Goal: Transaction & Acquisition: Purchase product/service

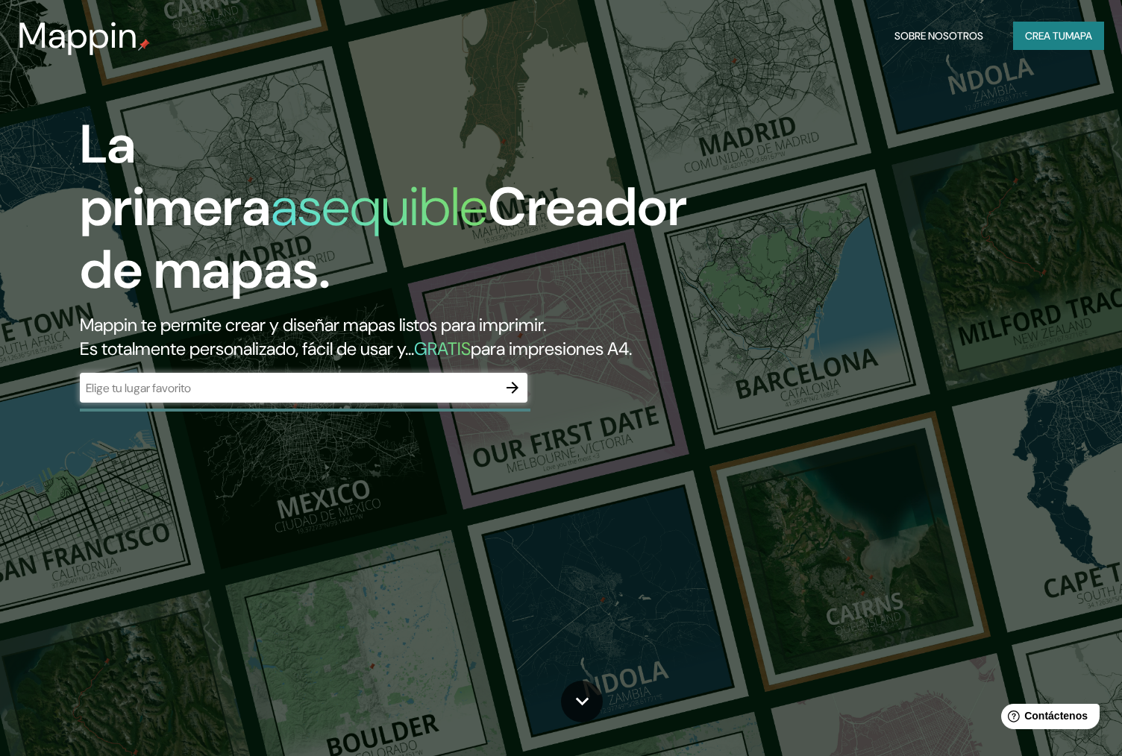
click at [503, 397] on icon "button" at bounding box center [512, 388] width 18 height 18
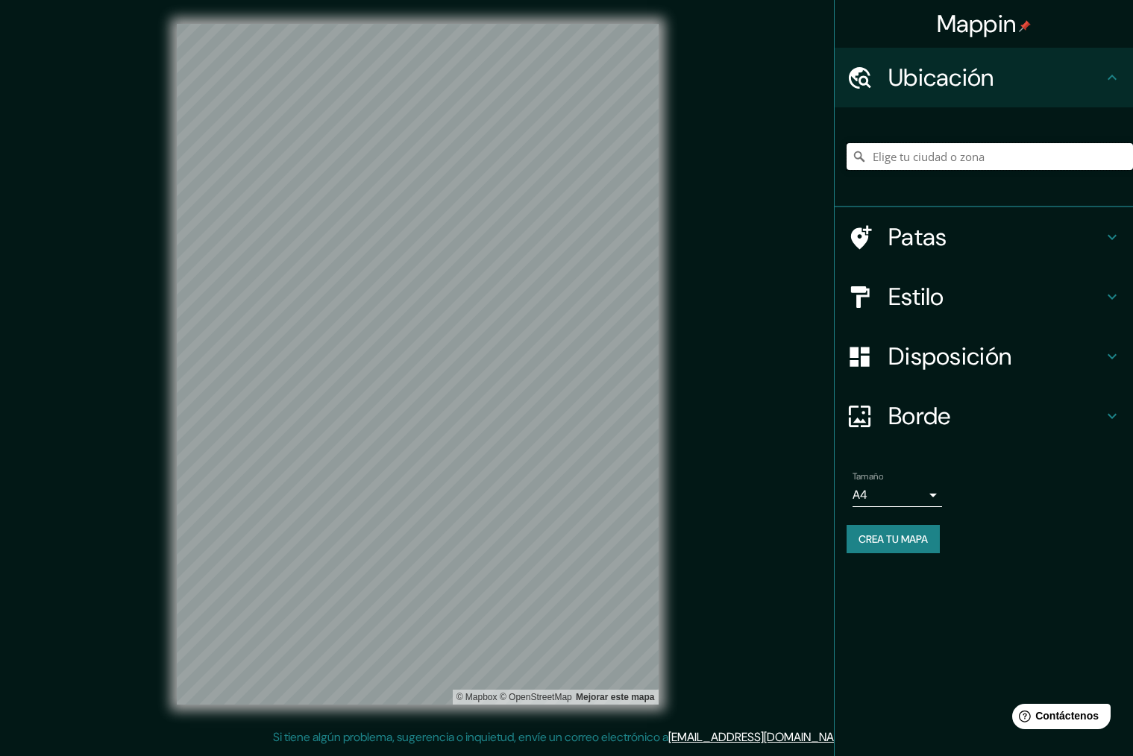
click at [936, 154] on input "Elige tu ciudad o zona" at bounding box center [990, 156] width 286 height 27
click at [1019, 158] on input "[GEOGRAPHIC_DATA], [GEOGRAPHIC_DATA], [GEOGRAPHIC_DATA]" at bounding box center [990, 156] width 286 height 27
click at [1046, 154] on input "[GEOGRAPHIC_DATA], [GEOGRAPHIC_DATA], [GEOGRAPHIC_DATA]" at bounding box center [990, 156] width 286 height 27
click at [220, 99] on div "Mappin Ubicación [GEOGRAPHIC_DATA], [GEOGRAPHIC_DATA], [GEOGRAPHIC_DATA] Patas …" at bounding box center [566, 376] width 1133 height 753
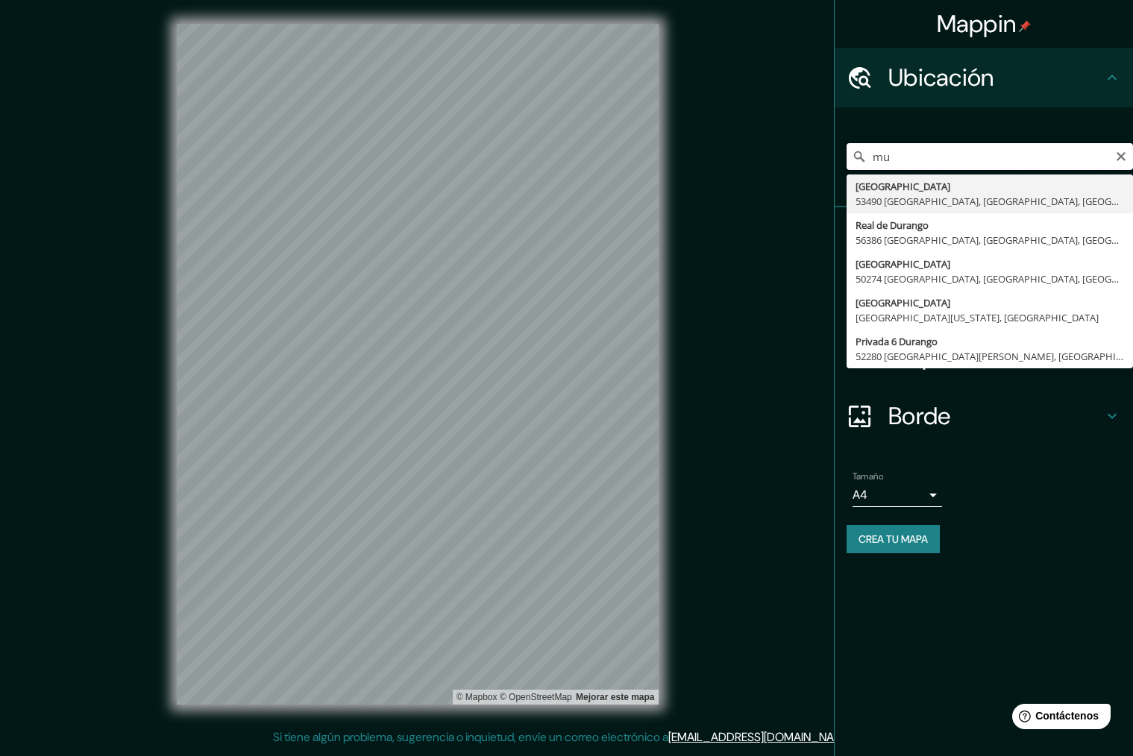
type input "m"
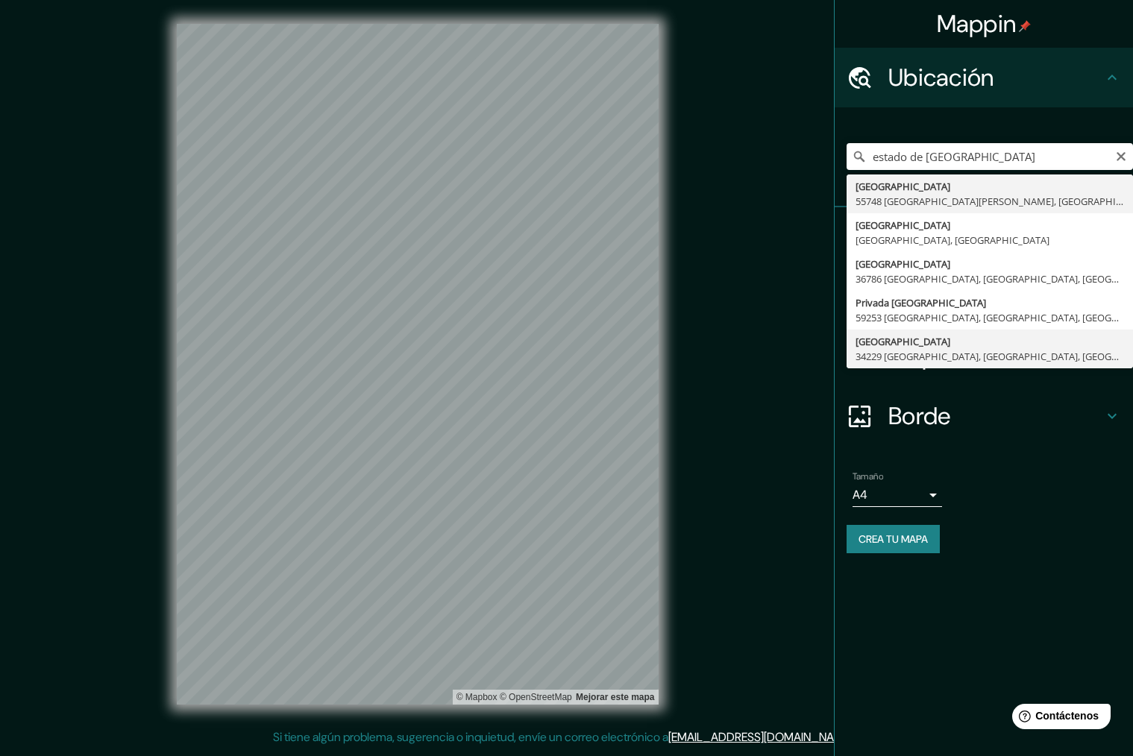
type input "[GEOGRAPHIC_DATA], [GEOGRAPHIC_DATA], [GEOGRAPHIC_DATA]"
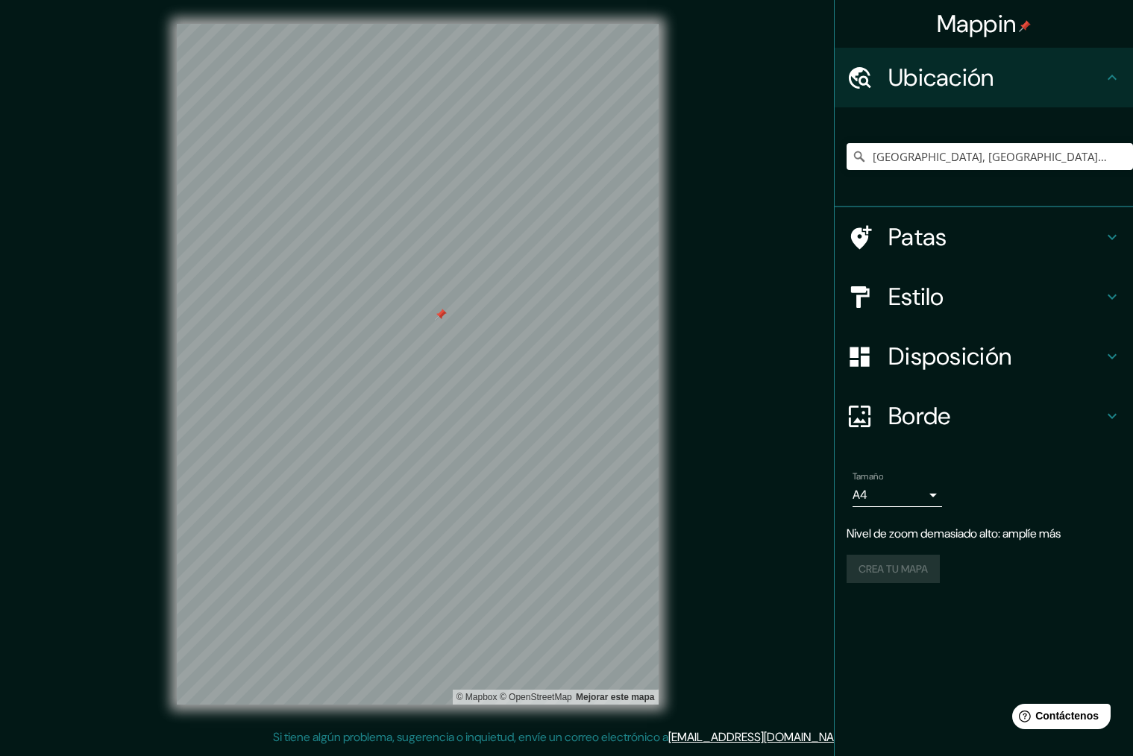
click at [920, 292] on font "Estilo" at bounding box center [916, 296] width 56 height 31
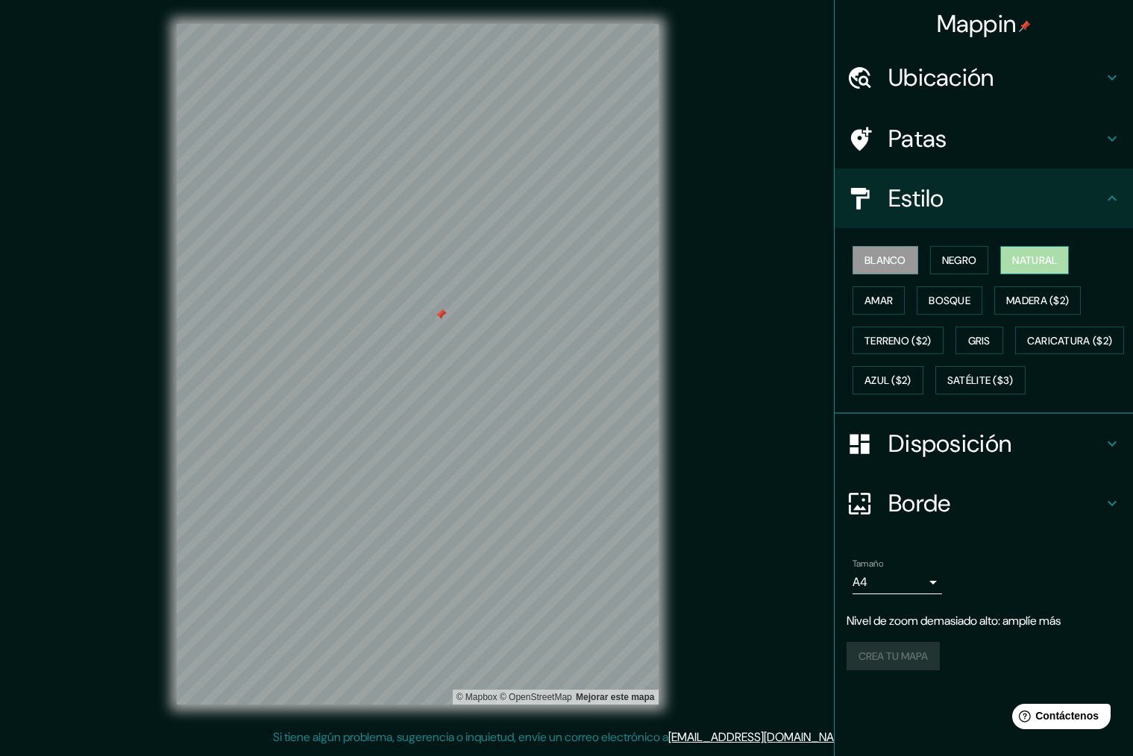
click at [1021, 253] on font "Natural" at bounding box center [1034, 260] width 45 height 19
click at [879, 298] on font "Amar" at bounding box center [878, 300] width 28 height 13
click at [949, 302] on font "Bosque" at bounding box center [950, 300] width 42 height 13
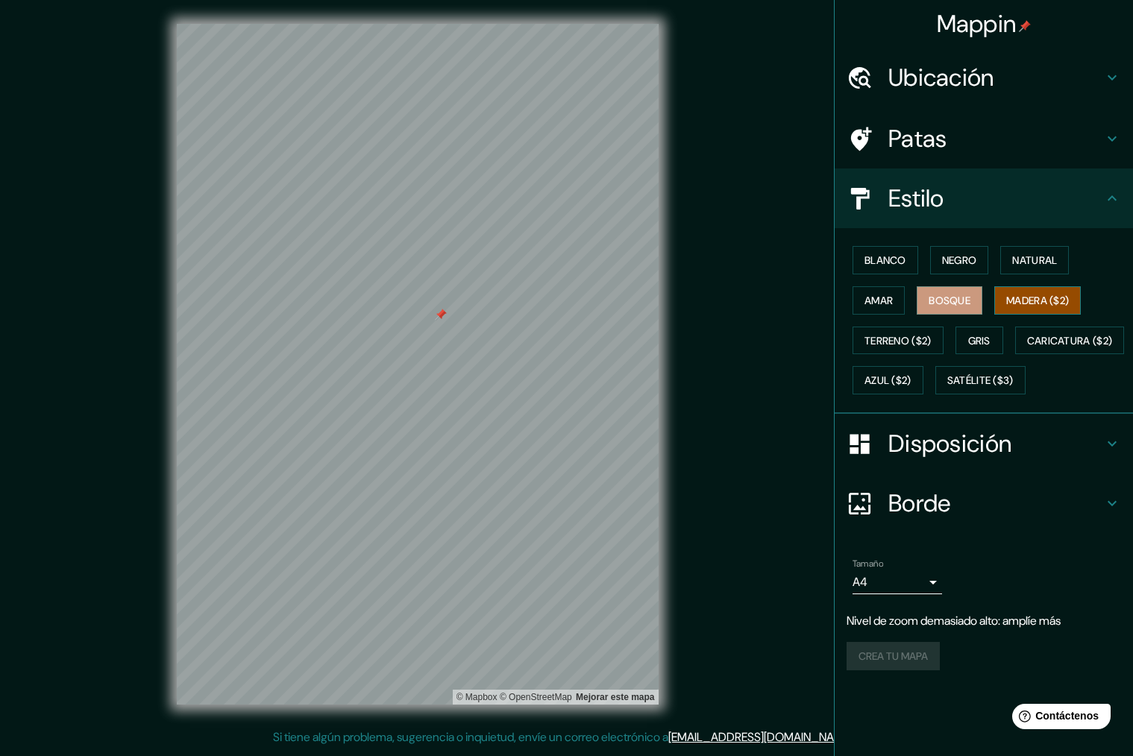
click at [1059, 298] on font "Madera ($2)" at bounding box center [1037, 300] width 63 height 13
click at [986, 351] on button "Gris" at bounding box center [979, 341] width 48 height 28
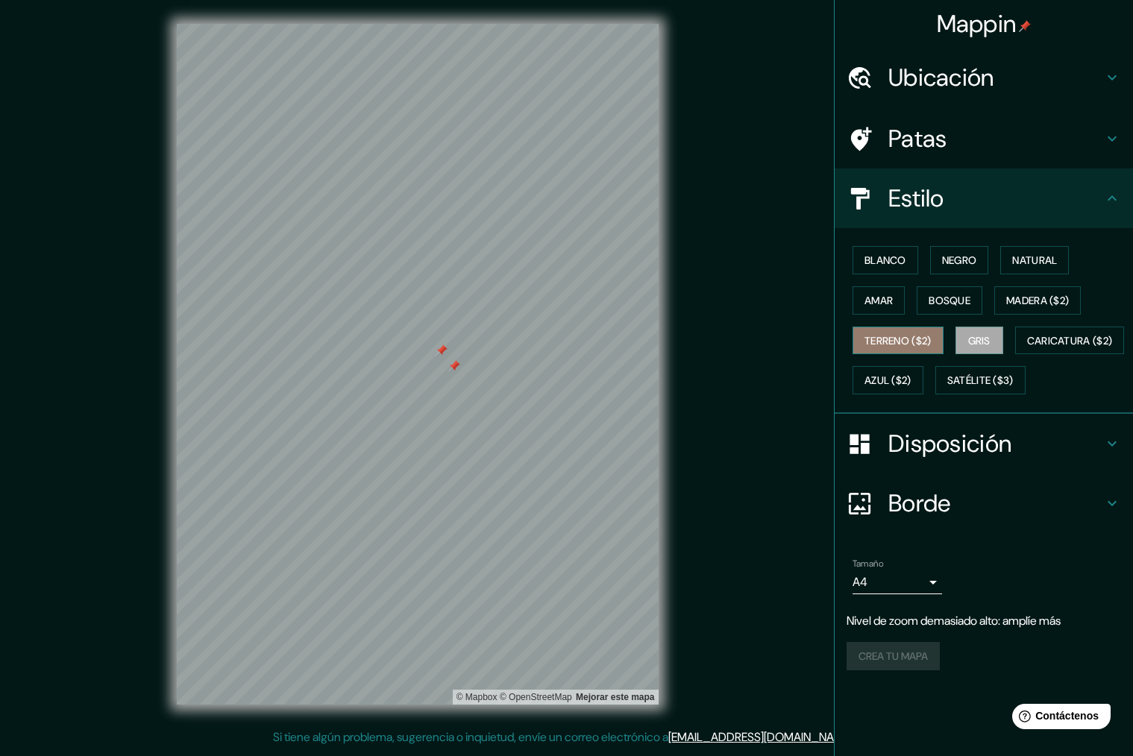
click at [897, 342] on font "Terreno ($2)" at bounding box center [897, 340] width 67 height 13
click at [1027, 348] on font "Caricatura ($2)" at bounding box center [1070, 340] width 86 height 13
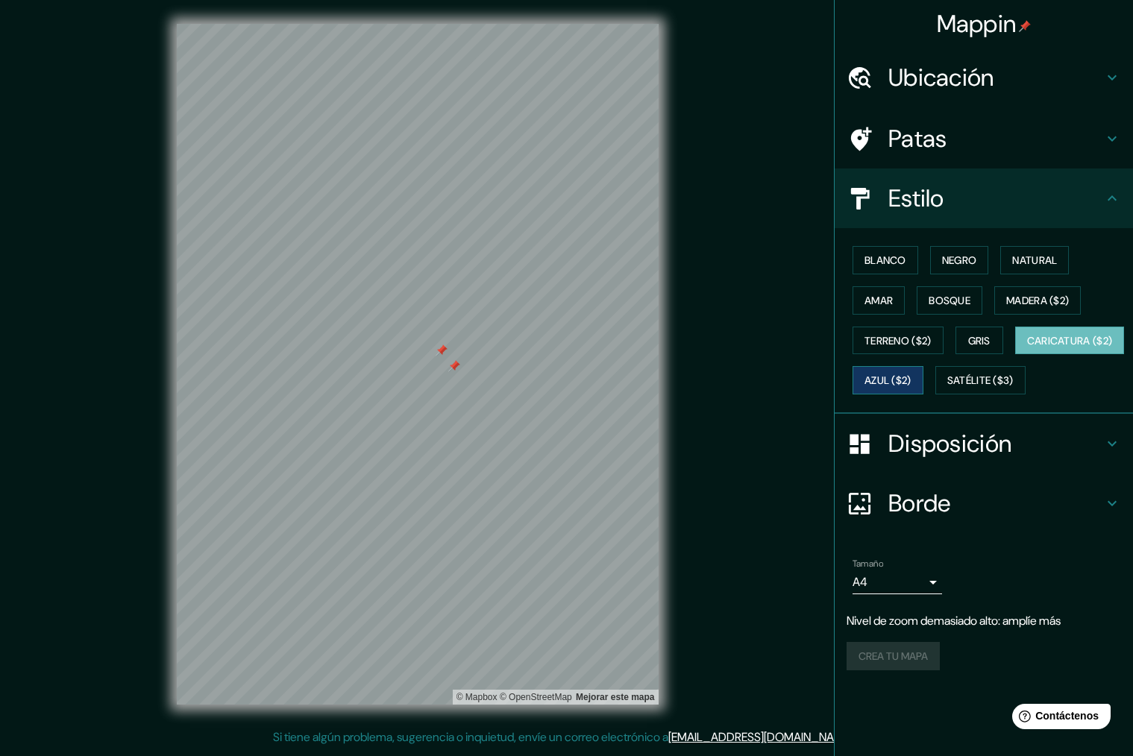
click at [911, 382] on font "Azul ($2)" at bounding box center [887, 380] width 47 height 13
click at [947, 388] on font "Satélite ($3)" at bounding box center [980, 380] width 66 height 13
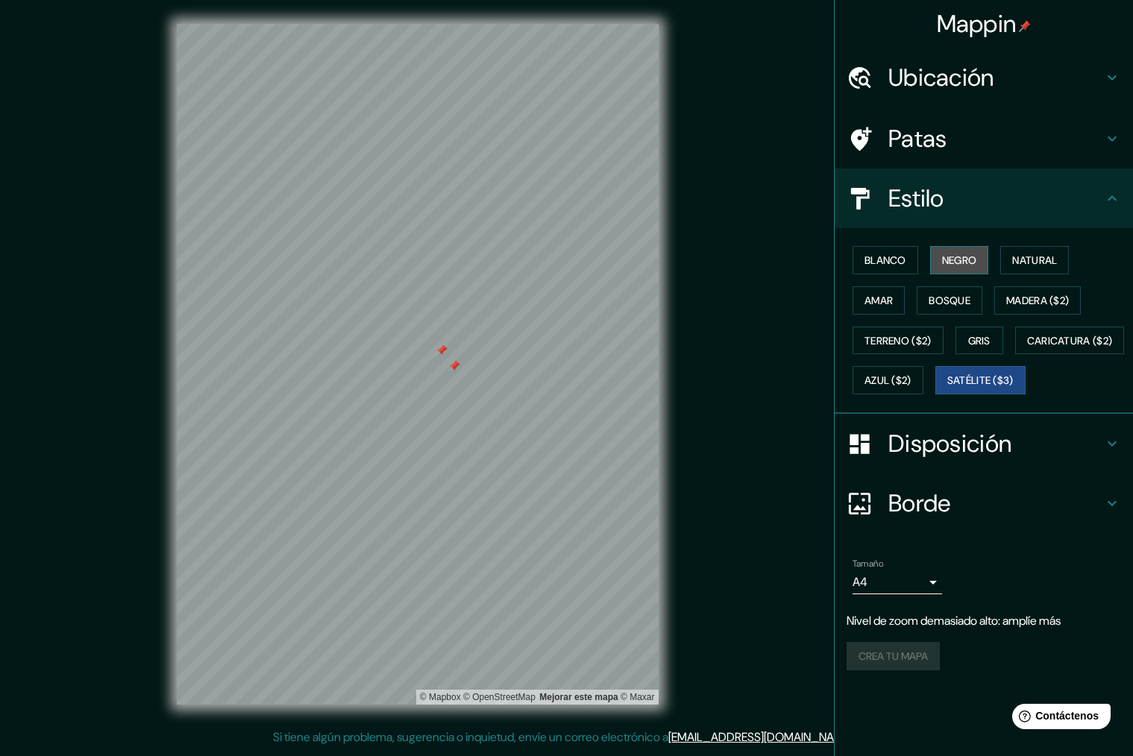
click at [950, 253] on font "Negro" at bounding box center [959, 260] width 35 height 19
click at [866, 256] on font "Blanco" at bounding box center [885, 260] width 42 height 13
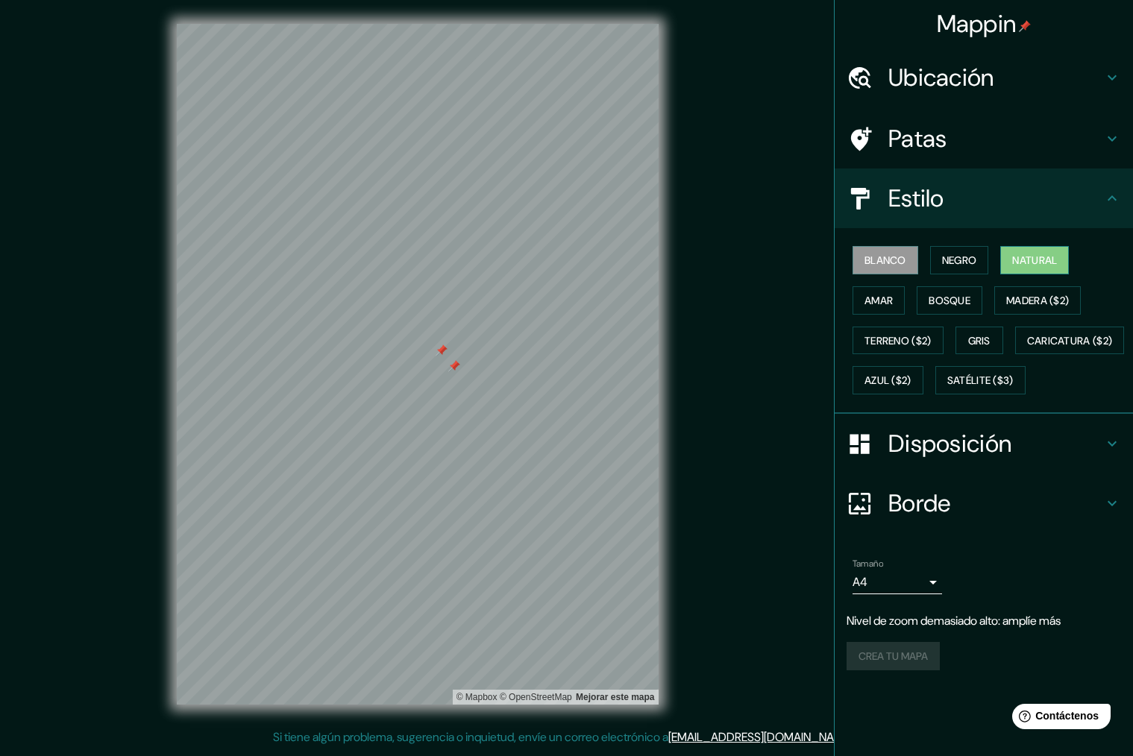
click at [1044, 257] on font "Natural" at bounding box center [1034, 260] width 45 height 13
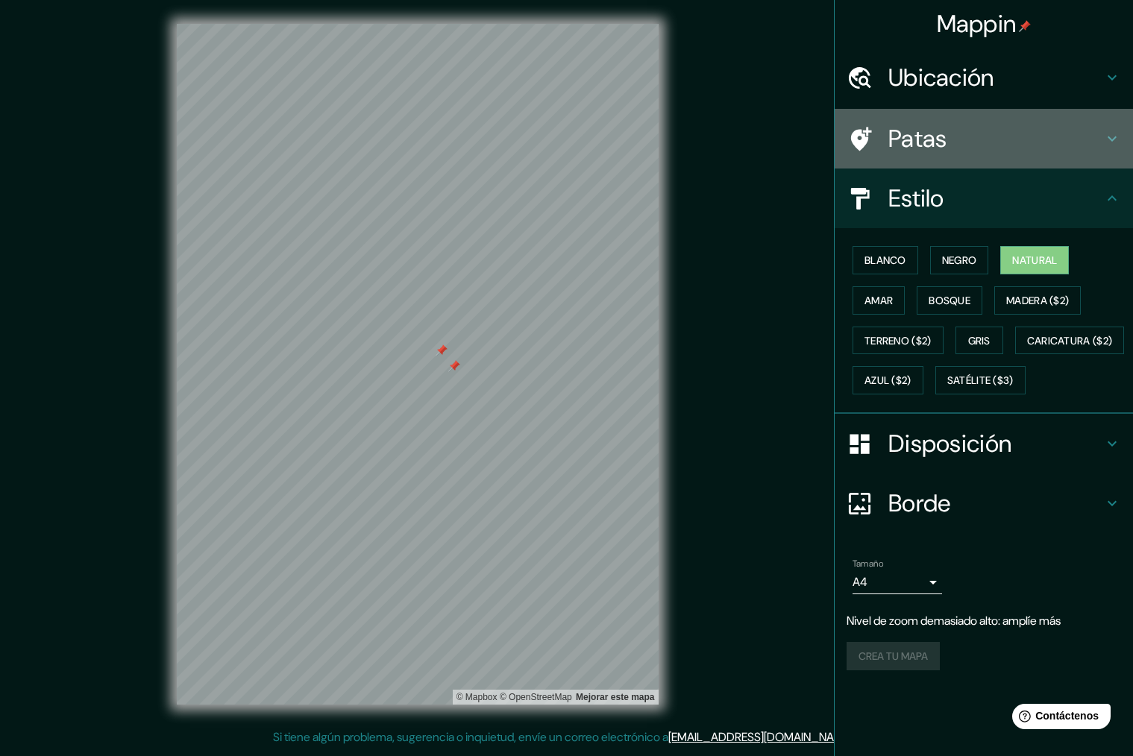
click at [923, 142] on font "Patas" at bounding box center [917, 138] width 59 height 31
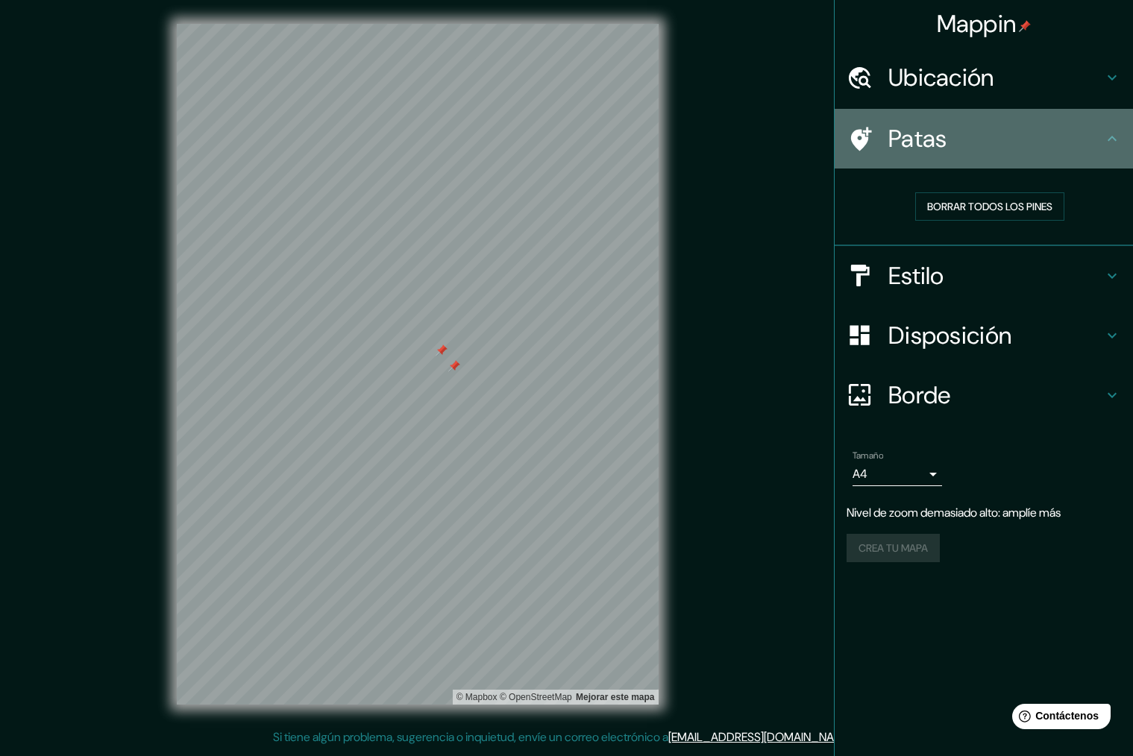
click at [923, 142] on font "Patas" at bounding box center [917, 138] width 59 height 31
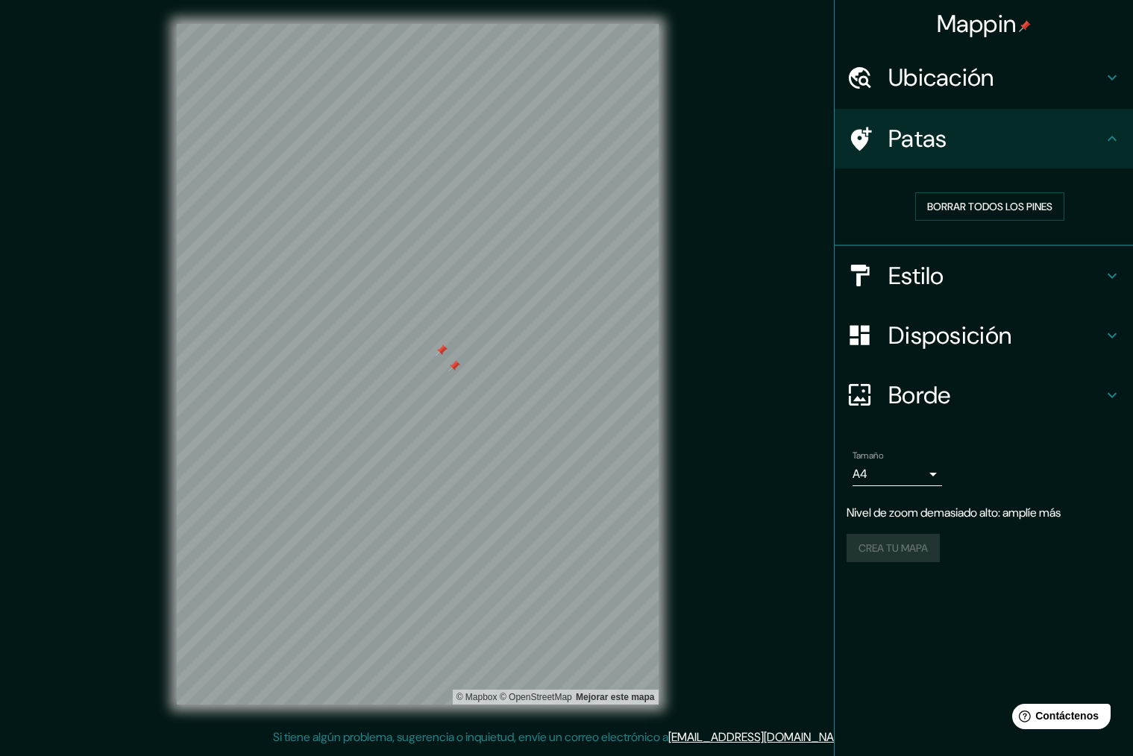
click at [912, 280] on font "Estilo" at bounding box center [916, 275] width 56 height 31
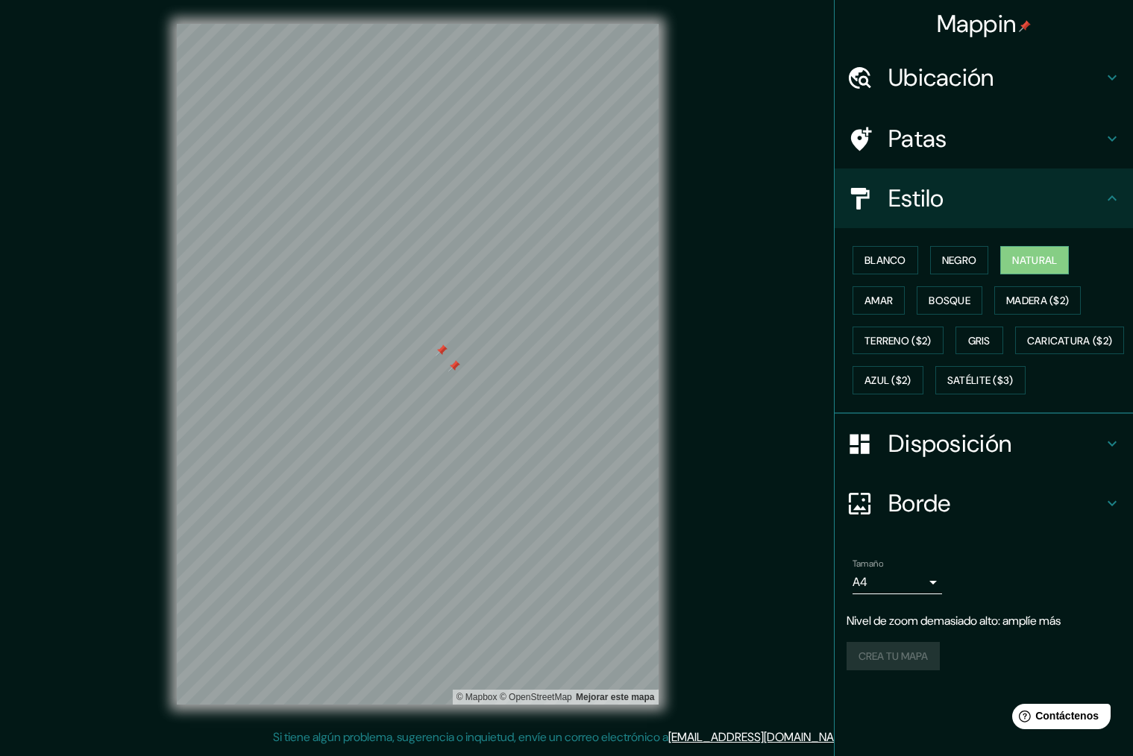
click at [938, 519] on font "Borde" at bounding box center [919, 503] width 63 height 31
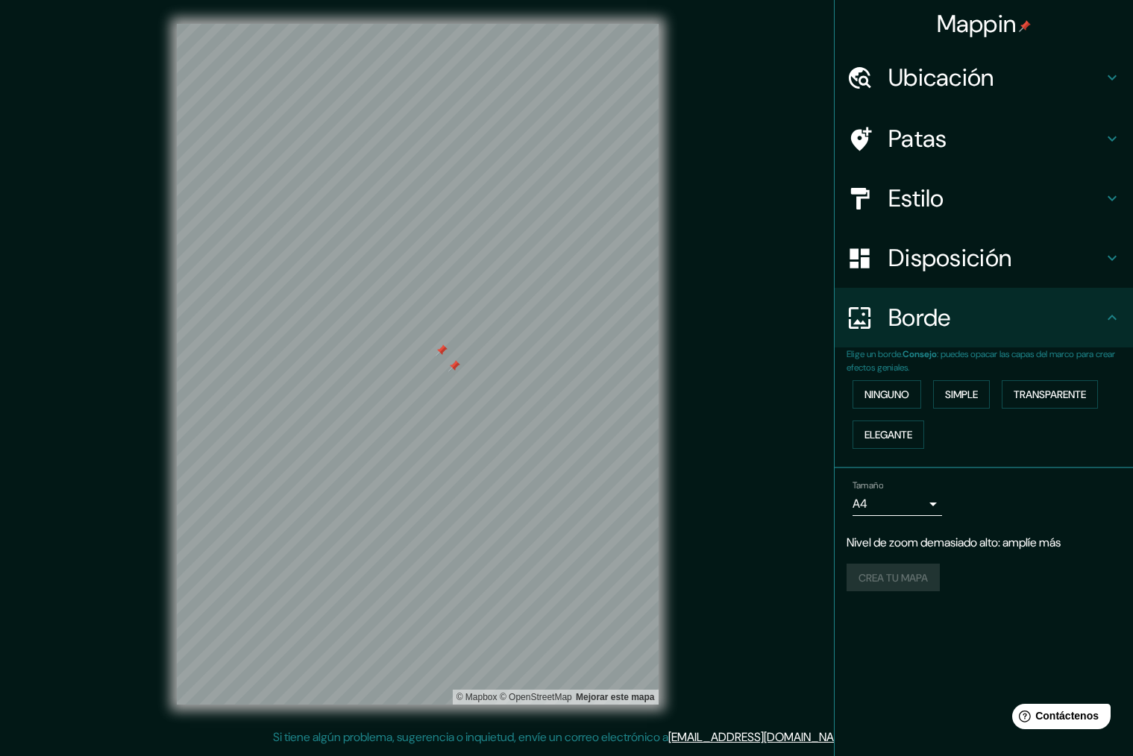
click at [973, 371] on p "Elige un borde. Consejo : puedes opacar las capas del marco para crear efectos …" at bounding box center [990, 361] width 286 height 27
click at [976, 389] on font "Simple" at bounding box center [961, 394] width 33 height 13
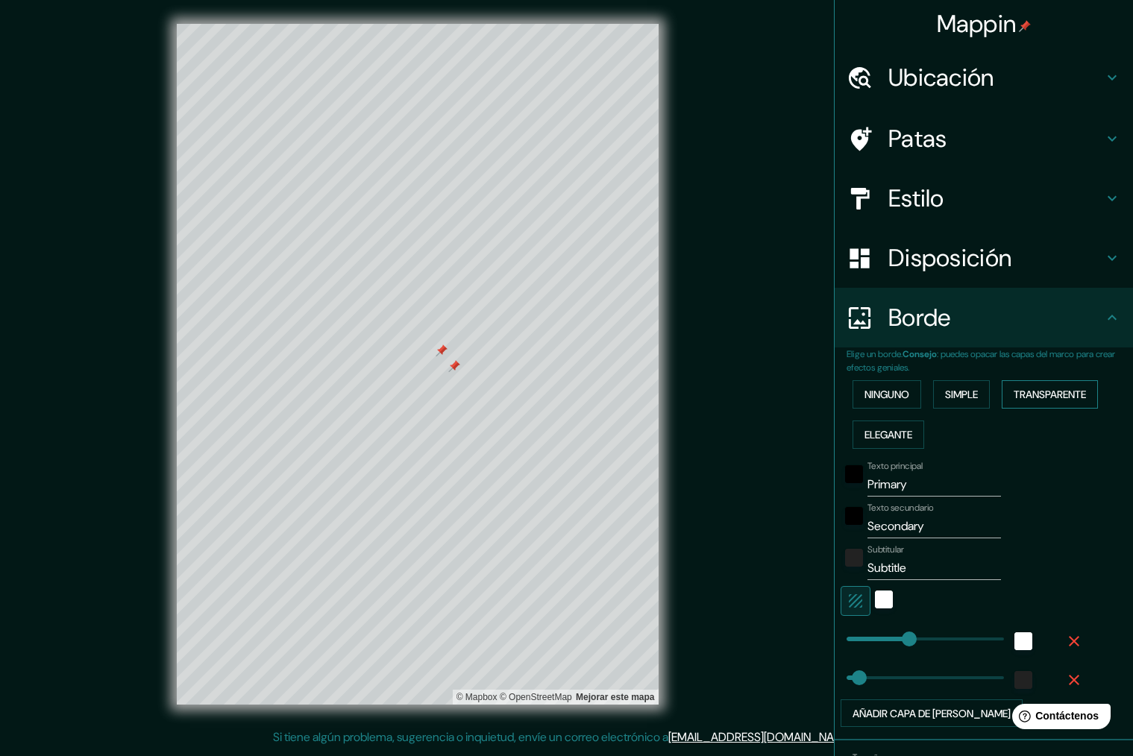
click at [1024, 398] on font "Transparente" at bounding box center [1050, 394] width 72 height 13
click at [892, 428] on font "Elegante" at bounding box center [888, 434] width 48 height 13
click at [870, 392] on font "Ninguno" at bounding box center [886, 394] width 45 height 13
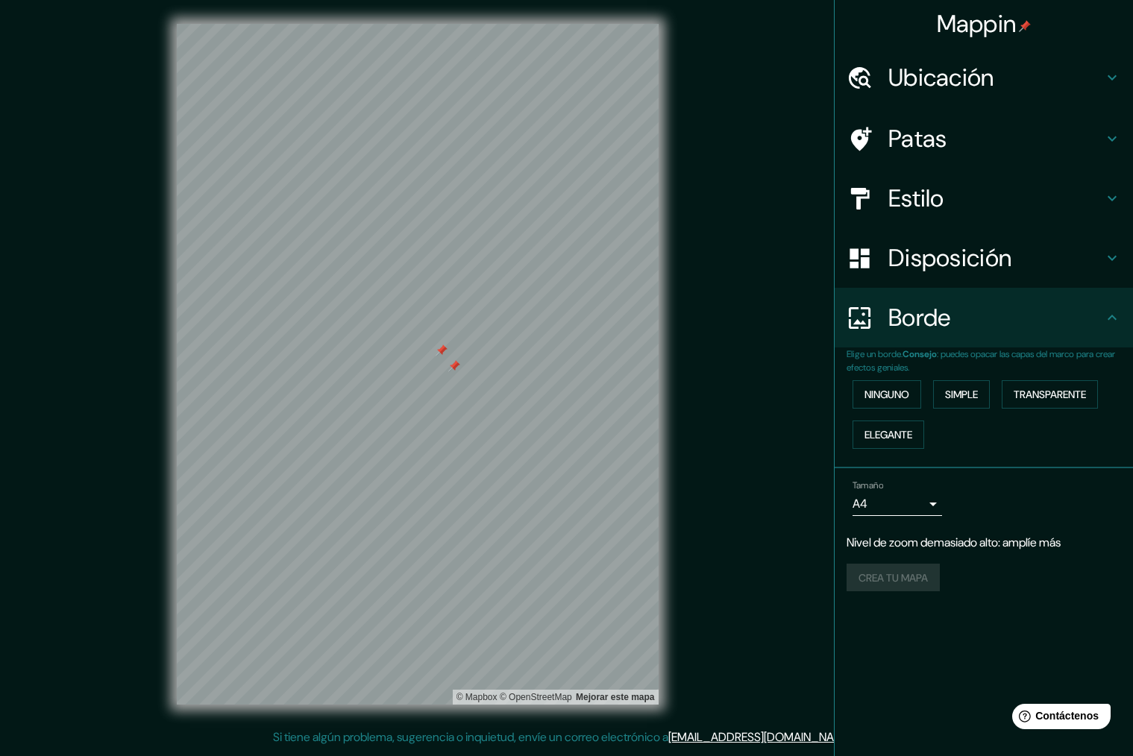
click at [925, 506] on body "Mappin Ubicación [GEOGRAPHIC_DATA], [GEOGRAPHIC_DATA], [GEOGRAPHIC_DATA], [GEOG…" at bounding box center [566, 378] width 1133 height 756
click at [889, 656] on div at bounding box center [566, 378] width 1133 height 756
